Goal: Check status: Check status

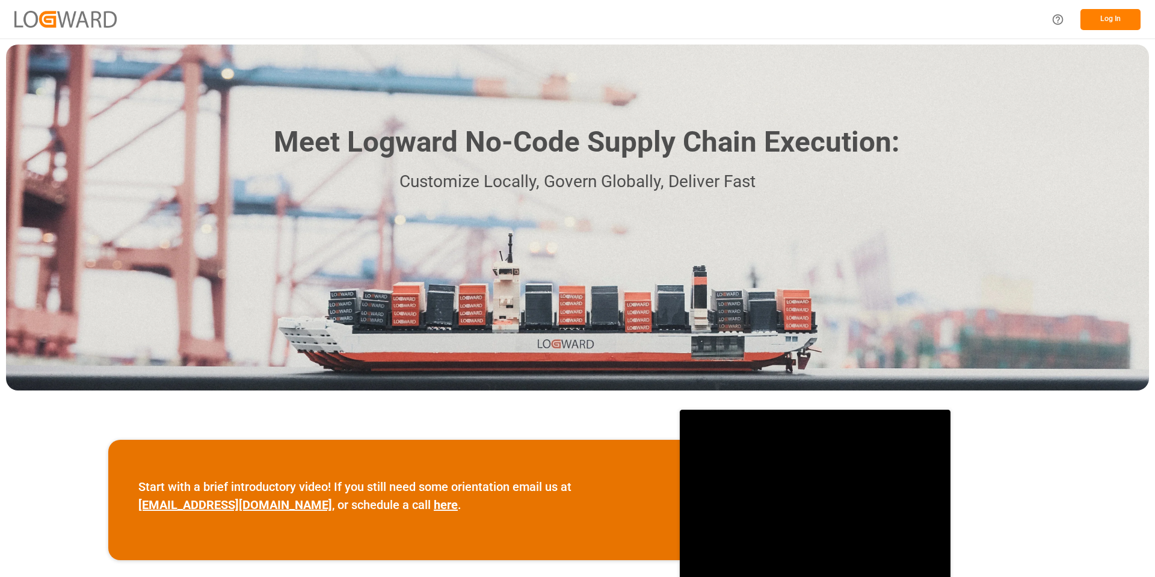
click at [1108, 15] on button "Log In" at bounding box center [1111, 19] width 60 height 21
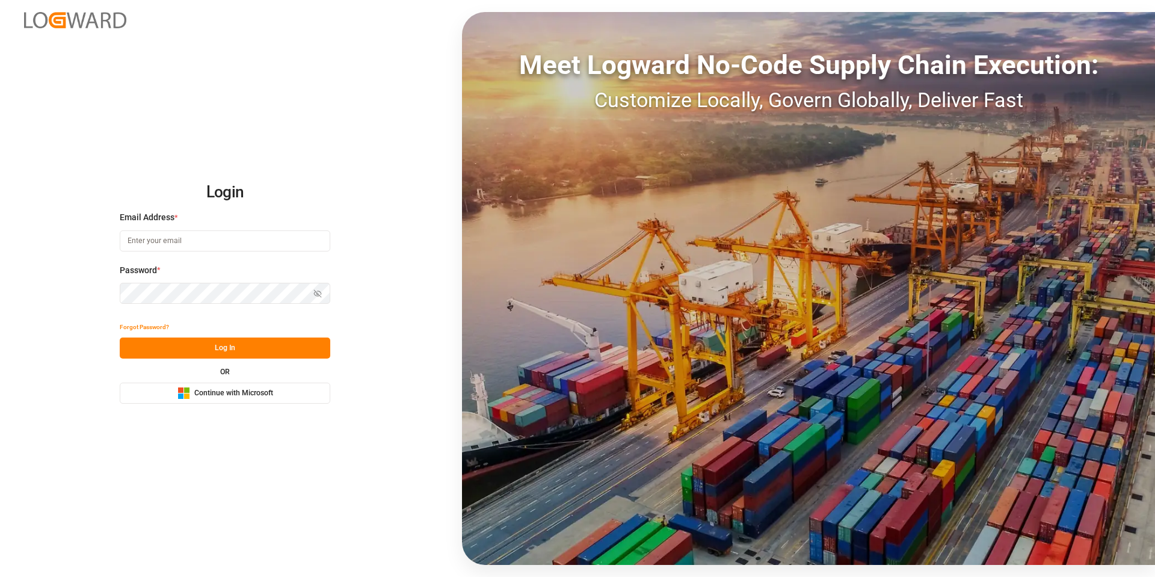
click at [220, 395] on span "Continue with Microsoft" at bounding box center [233, 393] width 79 height 11
click at [220, 394] on span "Continue with Microsoft" at bounding box center [233, 393] width 79 height 11
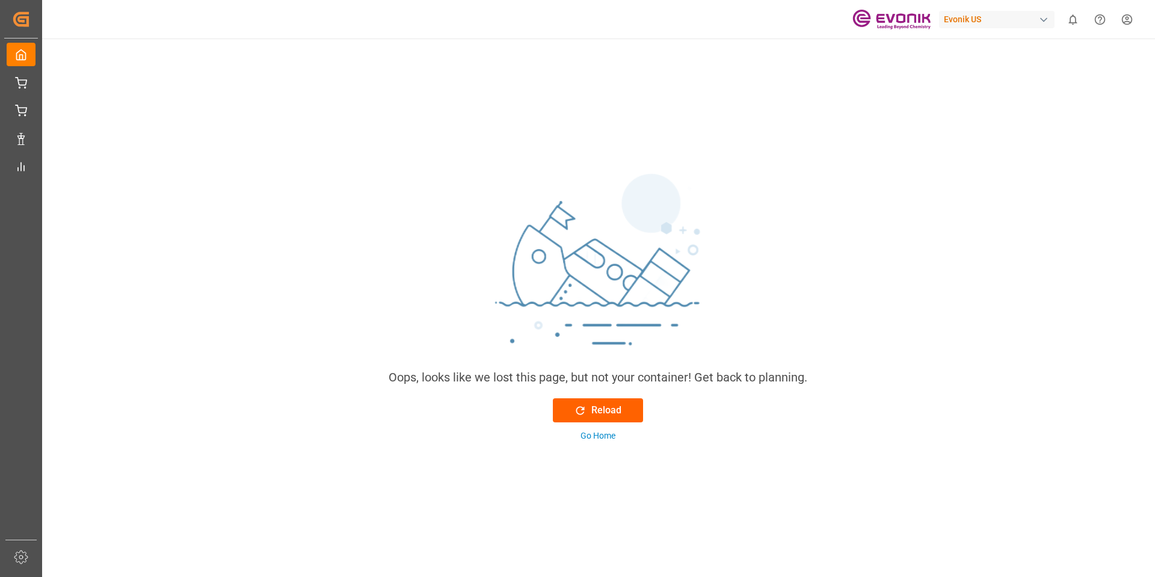
click at [618, 407] on div "Reload" at bounding box center [598, 410] width 48 height 14
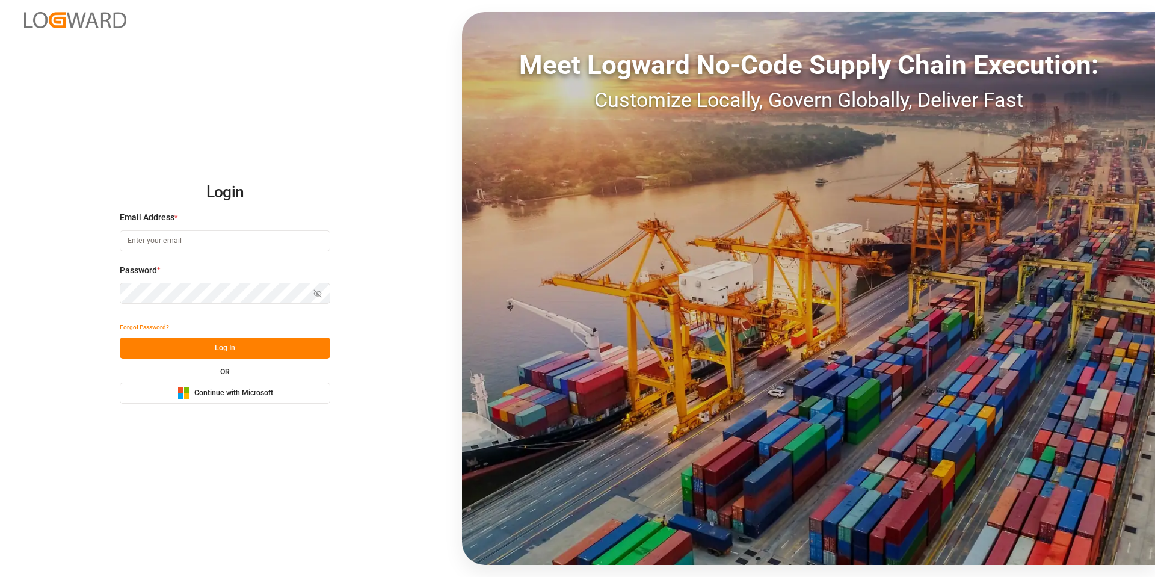
click at [226, 395] on span "Continue with Microsoft" at bounding box center [233, 393] width 79 height 11
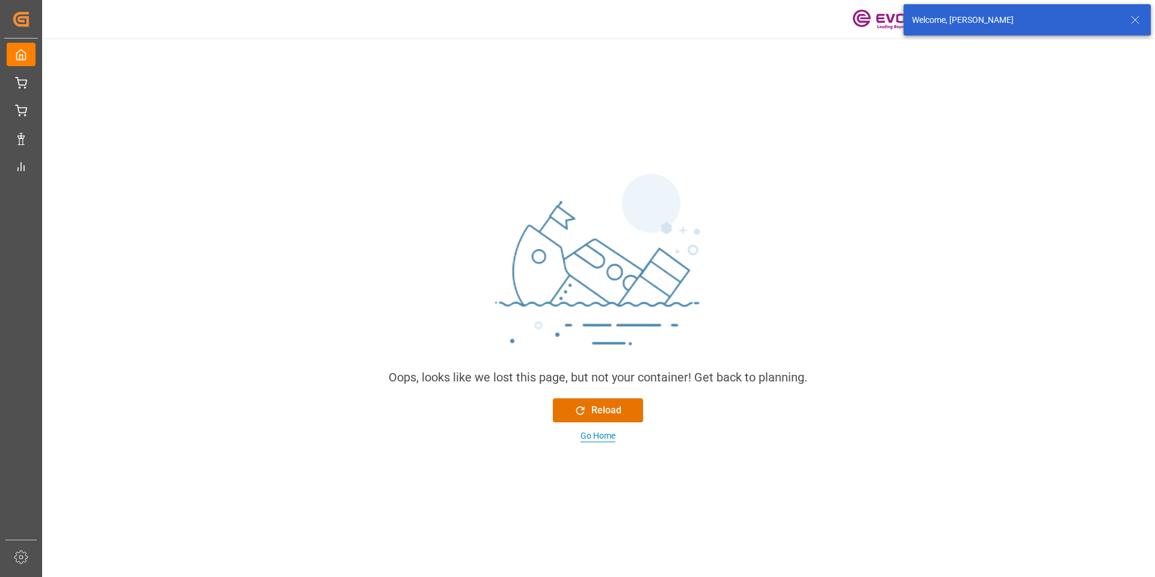
click at [596, 435] on div "Go Home" at bounding box center [598, 436] width 35 height 13
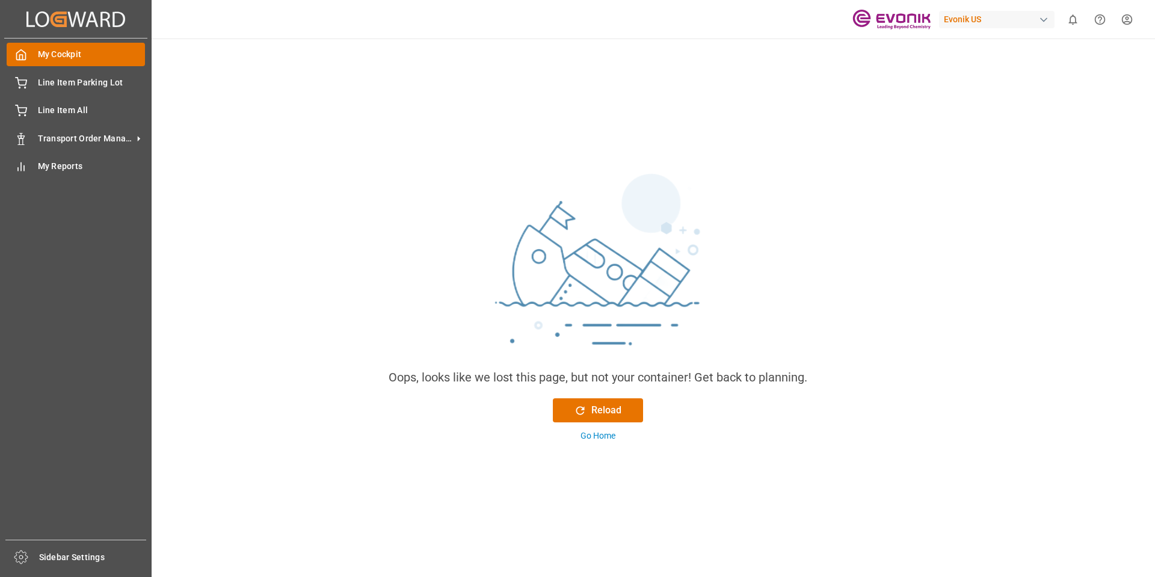
click at [85, 55] on span "My Cockpit" at bounding box center [92, 54] width 108 height 13
click at [81, 111] on span "Line Item All" at bounding box center [92, 110] width 108 height 13
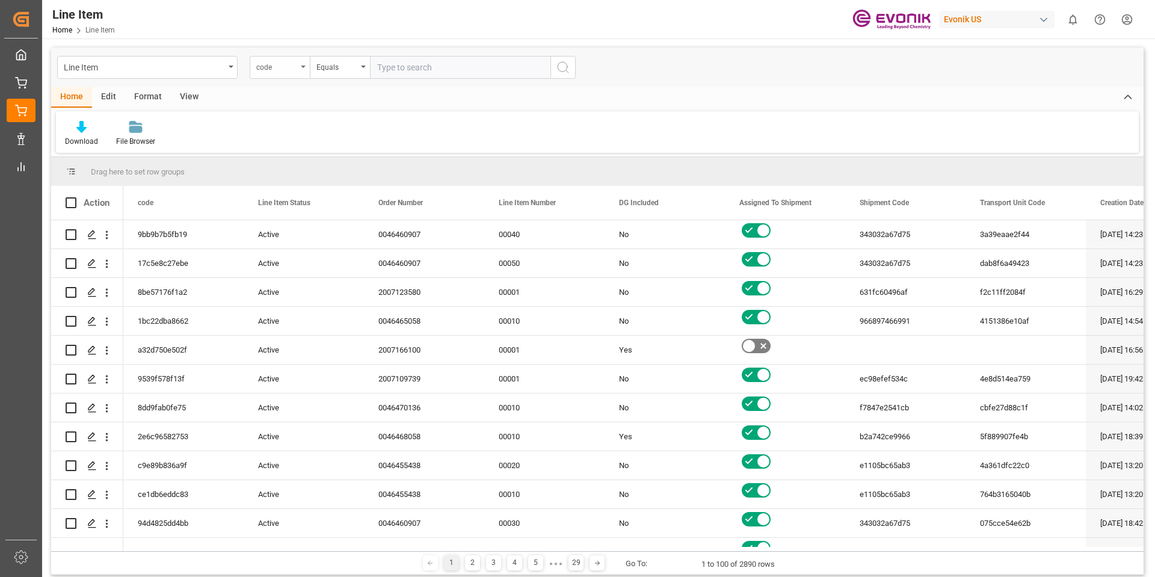
click at [304, 67] on icon "open menu" at bounding box center [303, 67] width 5 height 2
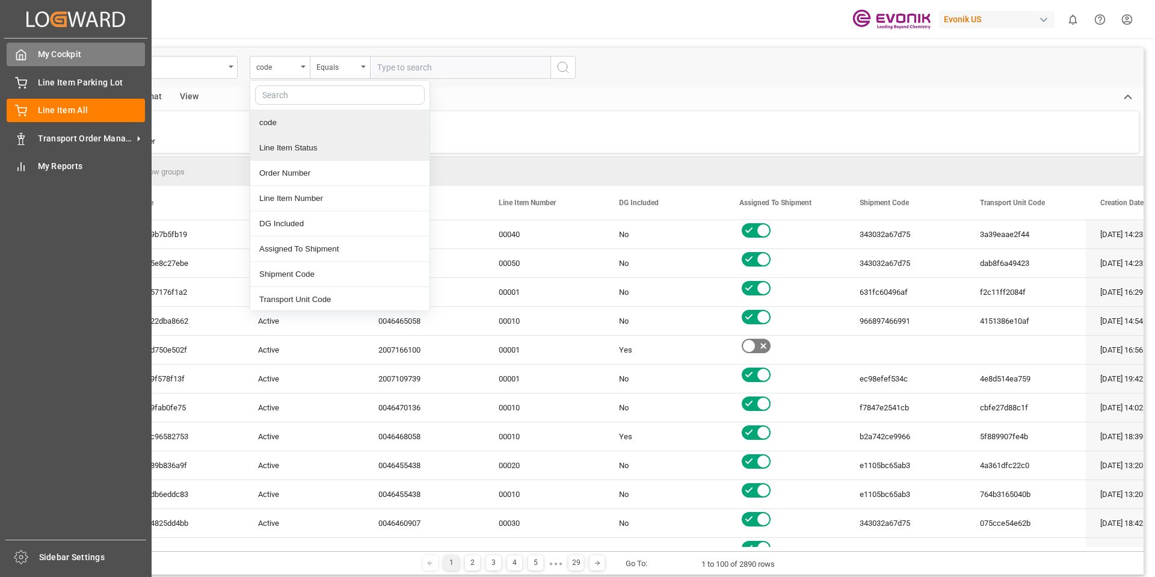
click at [49, 53] on span "My Cockpit" at bounding box center [92, 54] width 108 height 13
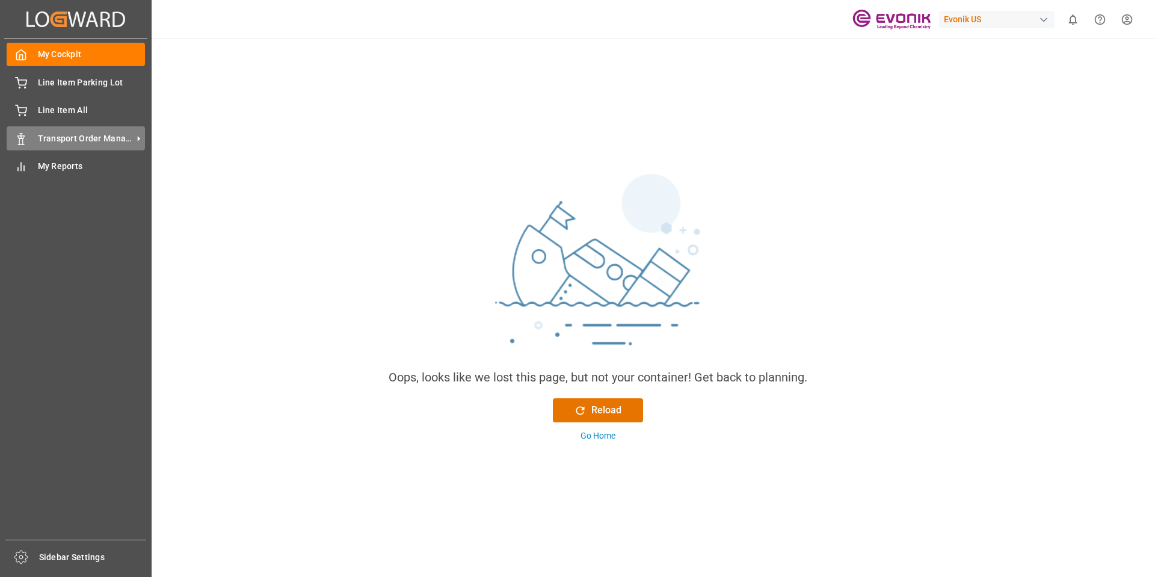
click at [42, 135] on span "Transport Order Management" at bounding box center [85, 138] width 95 height 13
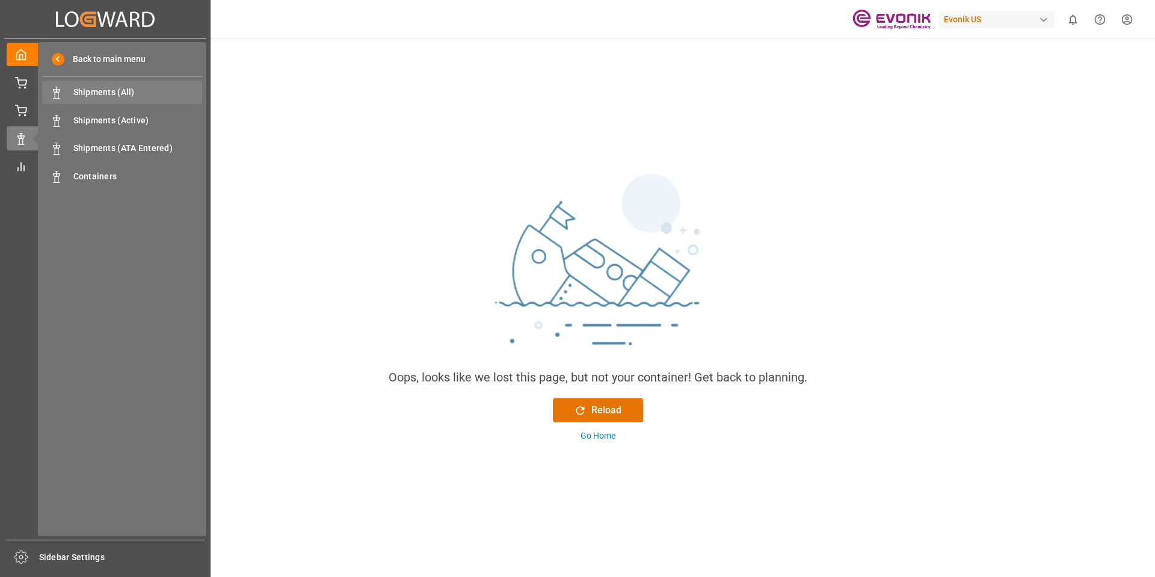
click at [116, 90] on span "Shipments (All)" at bounding box center [137, 92] width 129 height 13
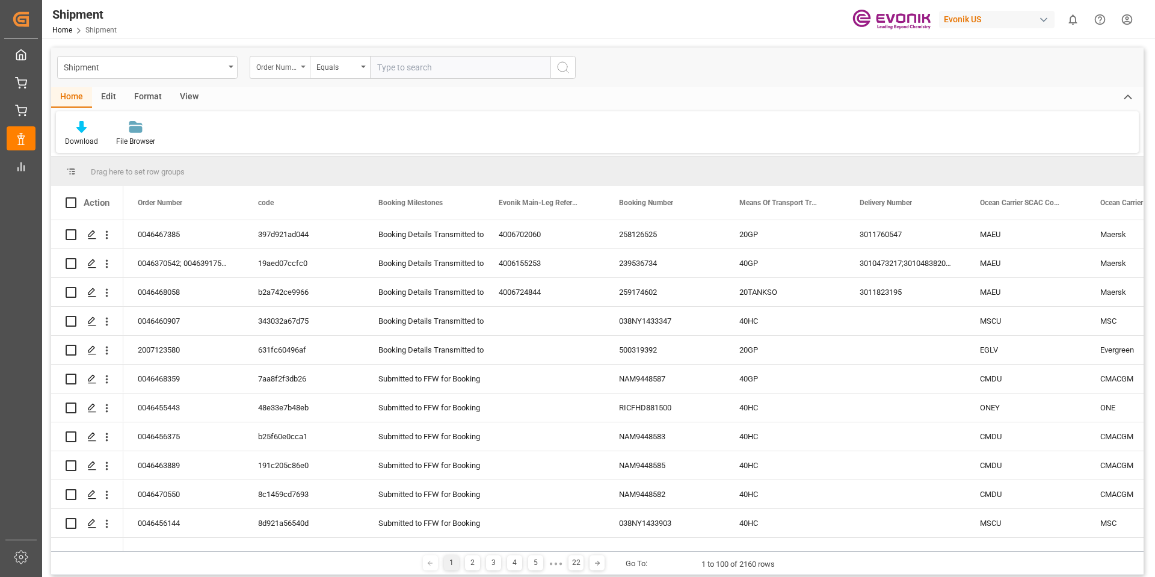
click at [304, 64] on div "Order Number" at bounding box center [280, 67] width 60 height 23
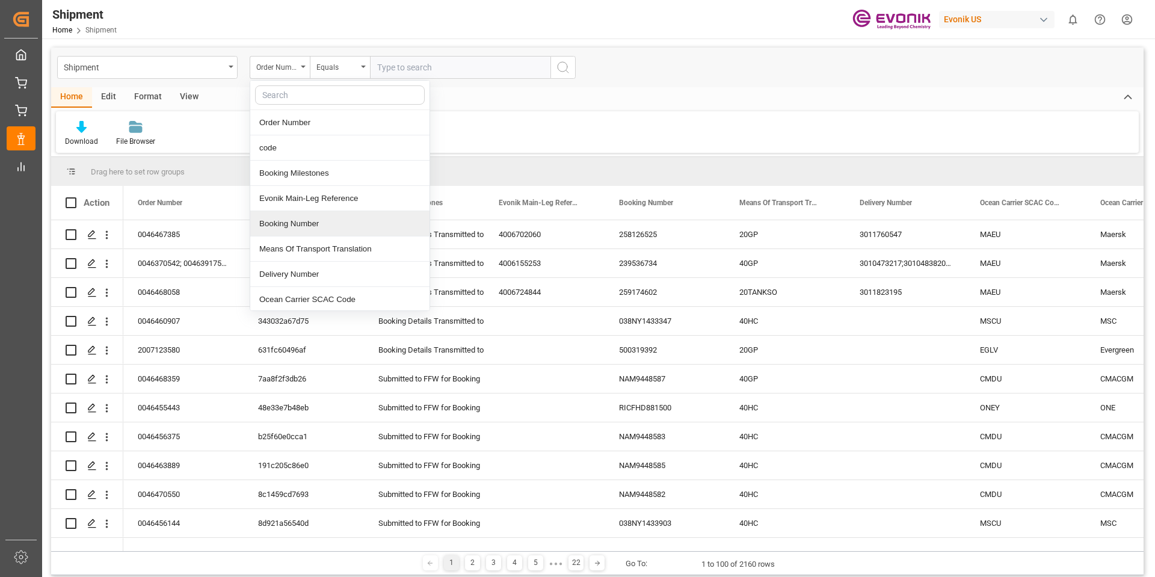
click at [316, 226] on div "Booking Number" at bounding box center [339, 223] width 179 height 25
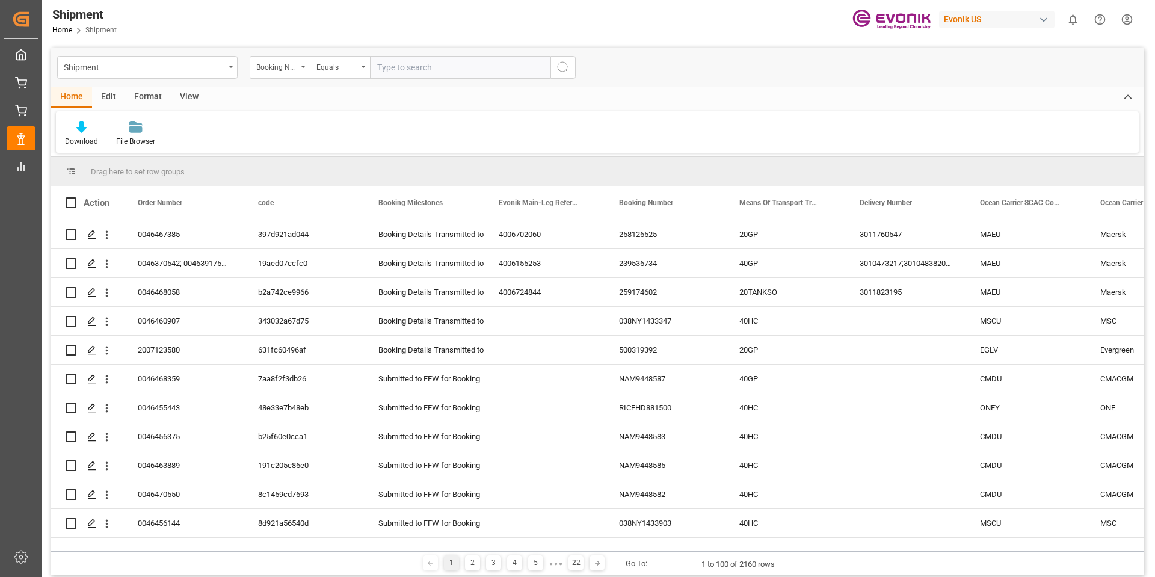
click at [412, 69] on input "text" at bounding box center [460, 67] width 181 height 23
paste input "RICFCG039500"
type input "RICFCG039500"
click at [560, 66] on icon "search button" at bounding box center [563, 67] width 14 height 14
